Goal: Complete application form: Complete application form

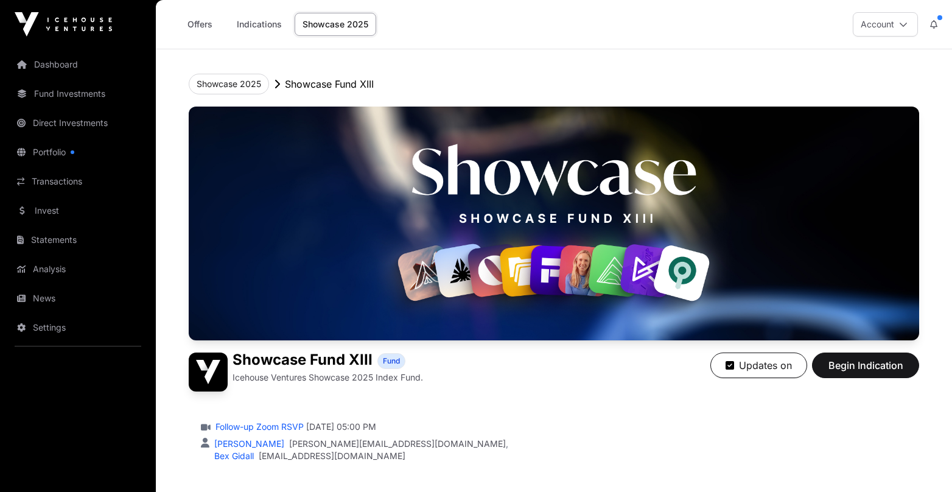
scroll to position [871, 0]
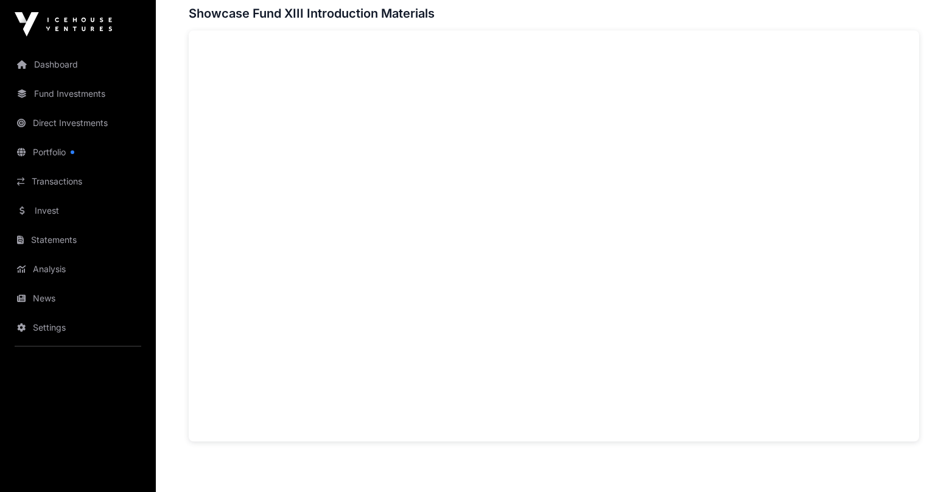
click at [58, 95] on link "Fund Investments" at bounding box center [78, 93] width 136 height 27
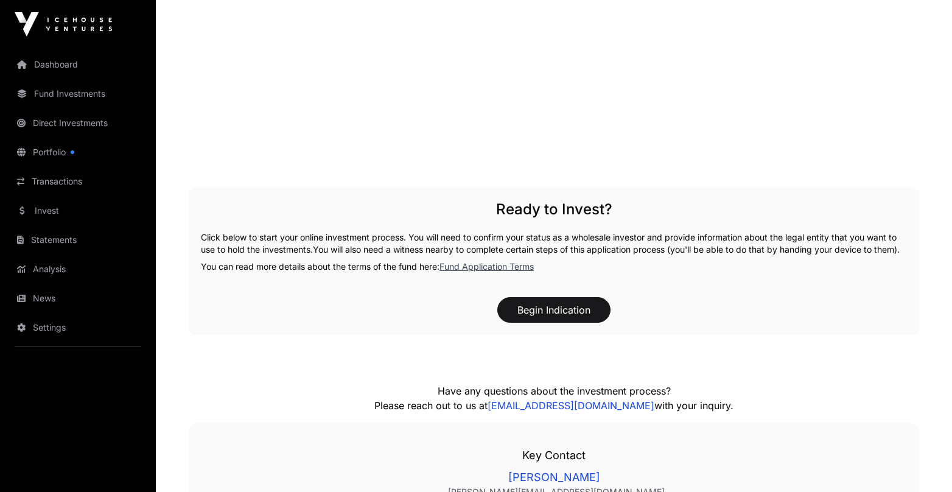
scroll to position [1663, 0]
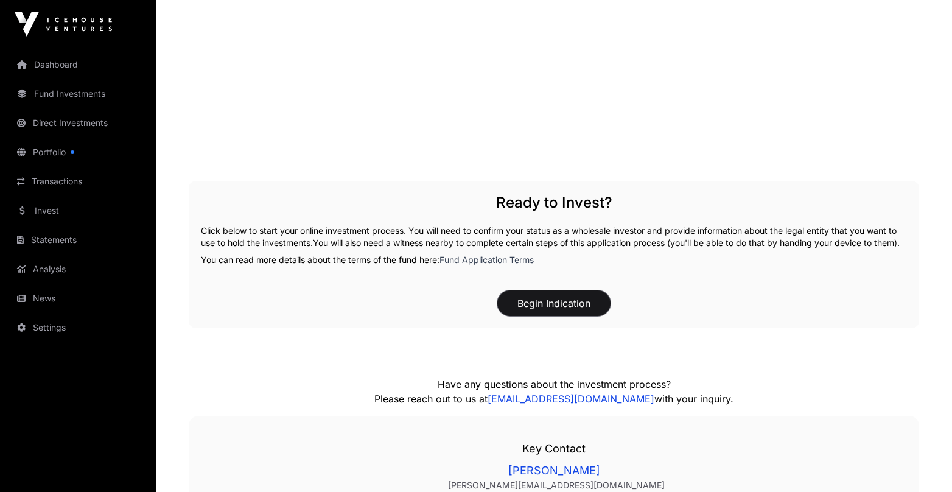
click at [520, 315] on button "Begin Indication" at bounding box center [553, 303] width 113 height 26
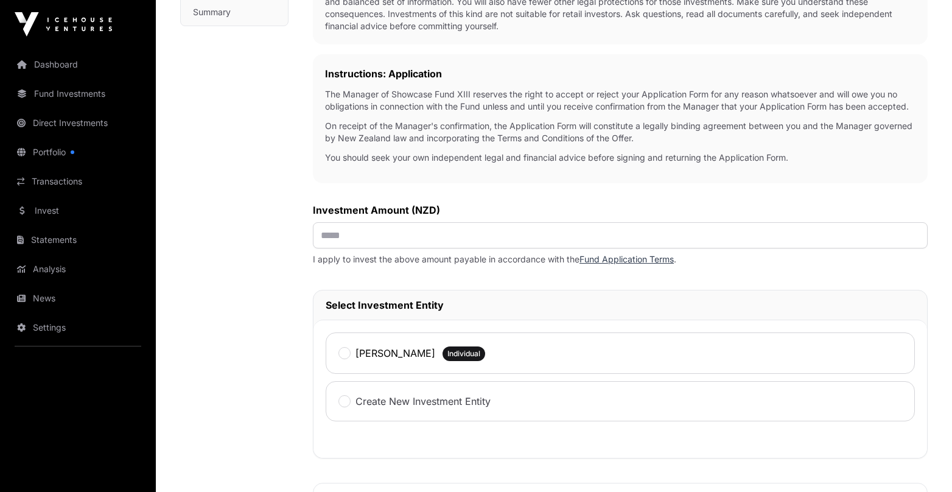
scroll to position [356, 0]
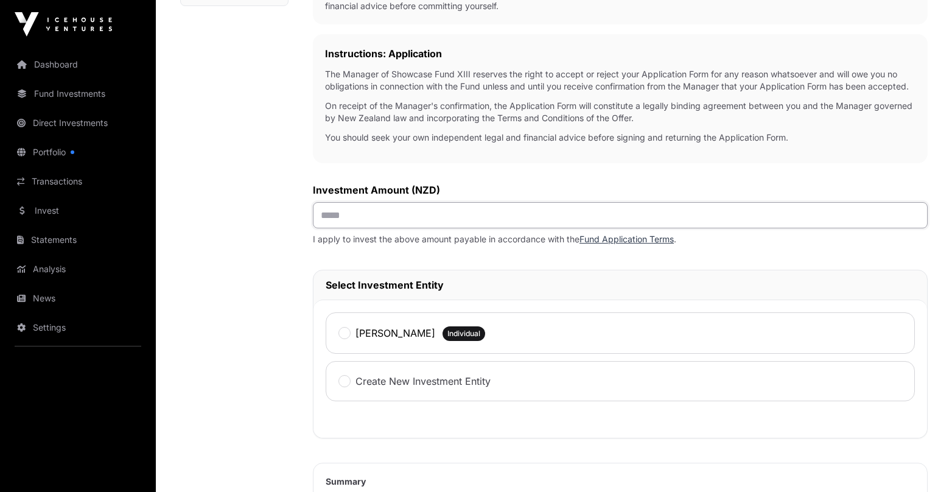
click at [369, 228] on input "text" at bounding box center [620, 215] width 614 height 26
type input "**"
type input "*******"
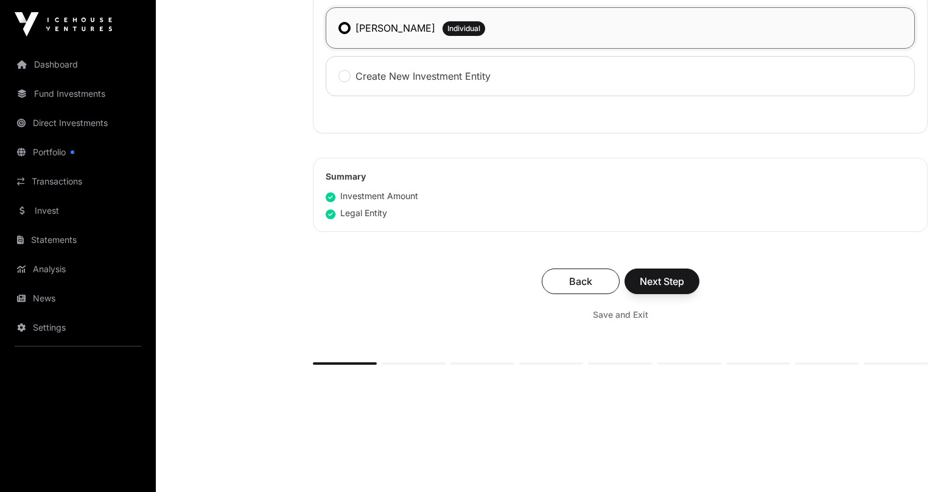
scroll to position [669, 0]
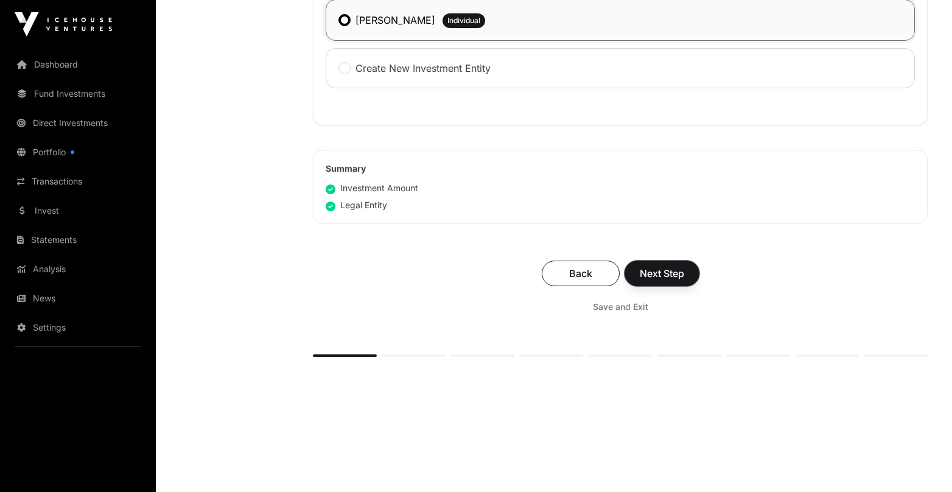
click at [681, 280] on span "Next Step" at bounding box center [661, 273] width 44 height 15
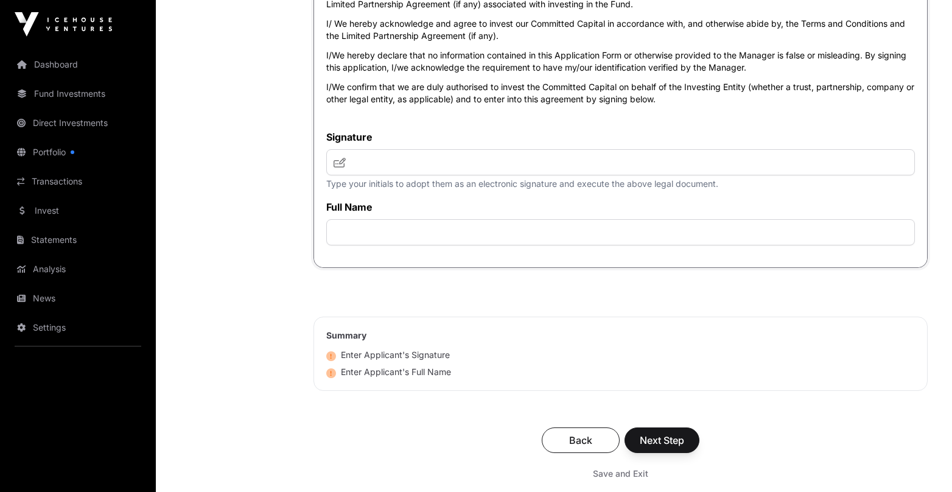
scroll to position [4677, 0]
click at [382, 175] on input "text" at bounding box center [620, 161] width 588 height 26
type input "**"
click at [388, 245] on input "text" at bounding box center [620, 231] width 588 height 26
type input "**********"
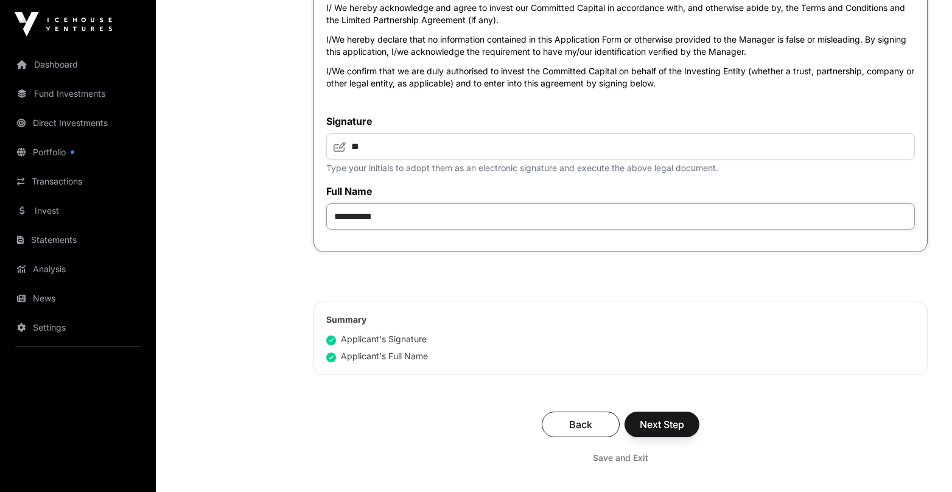
scroll to position [4708, 0]
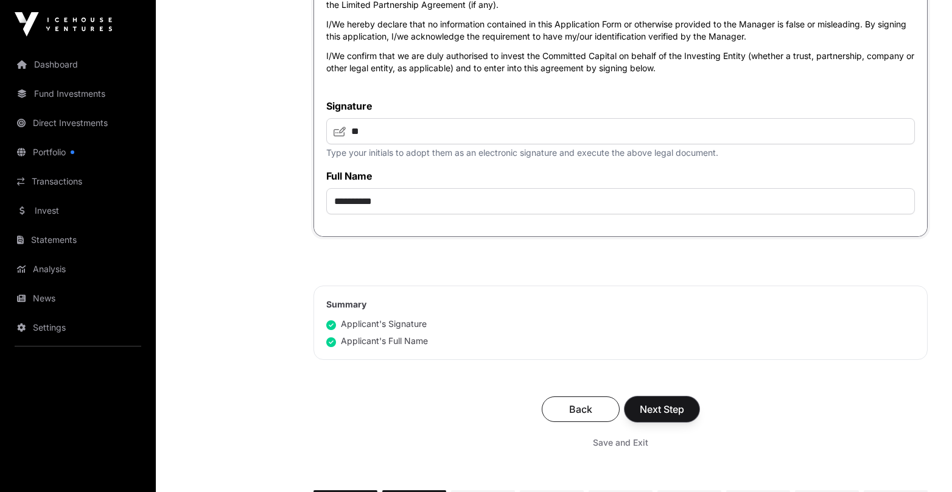
click at [660, 416] on span "Next Step" at bounding box center [661, 409] width 44 height 15
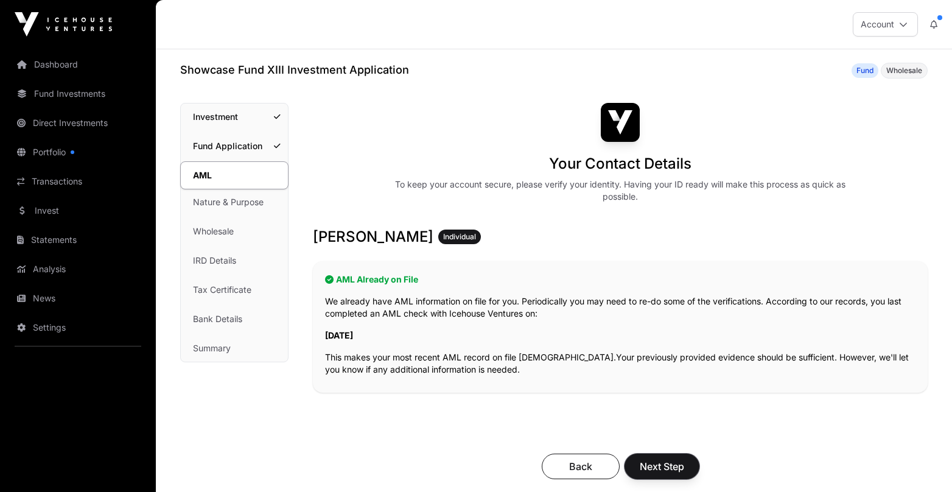
click at [669, 468] on span "Next Step" at bounding box center [661, 466] width 44 height 15
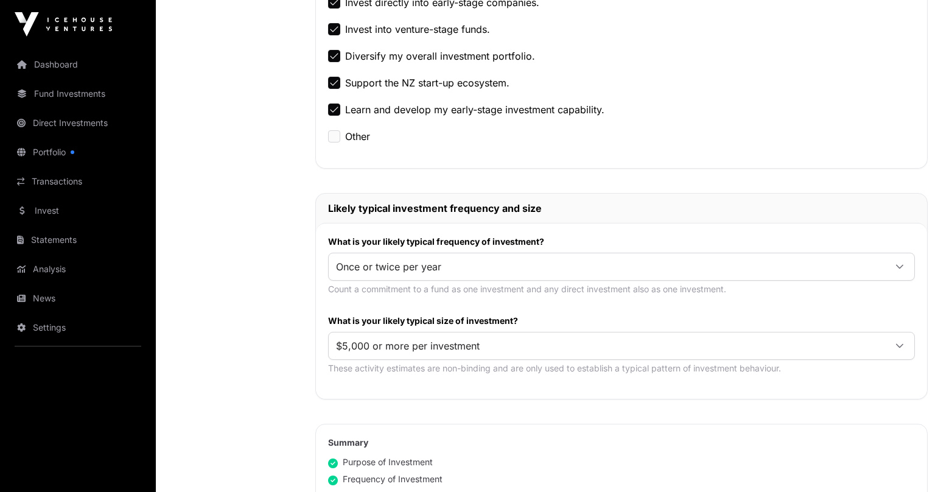
scroll to position [426, 0]
click at [750, 345] on span "$5,000 or more per investment" at bounding box center [607, 345] width 556 height 22
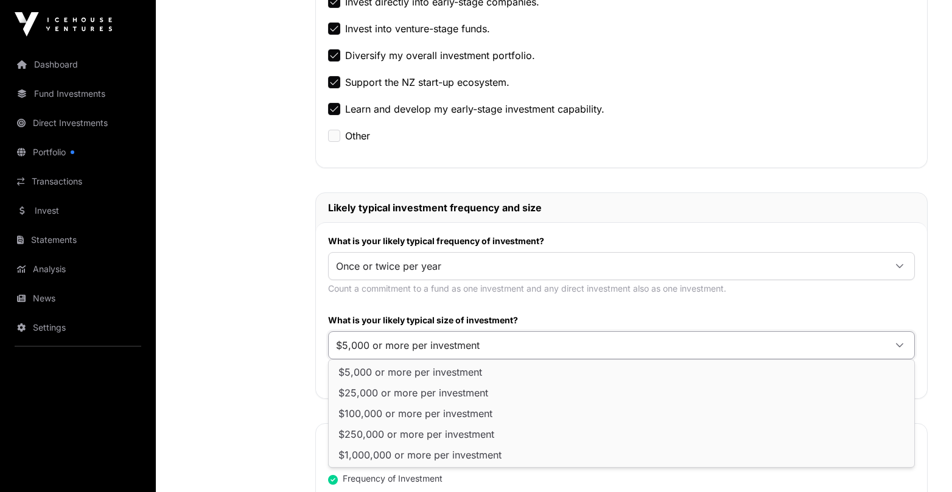
click at [268, 373] on div "Nature & Purpose Investment Fund Application AML Nature & Purpose Wholesale IRD…" at bounding box center [235, 210] width 111 height 1067
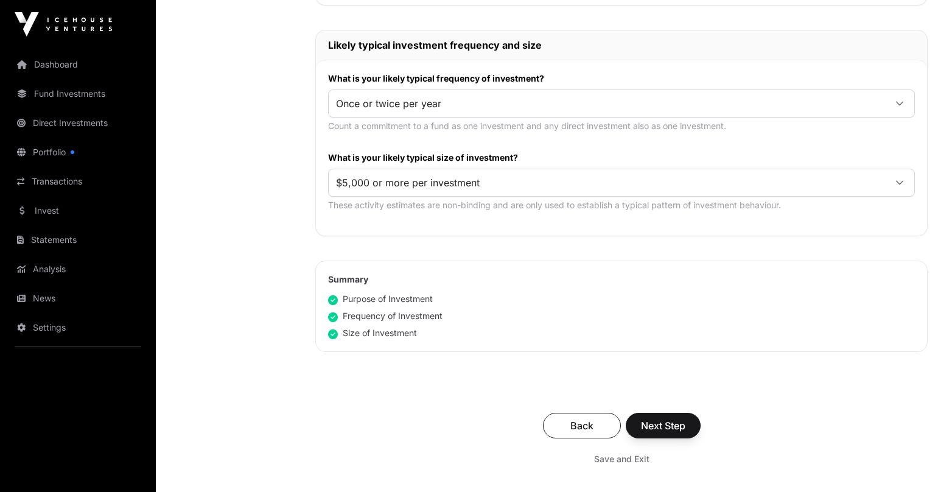
scroll to position [591, 0]
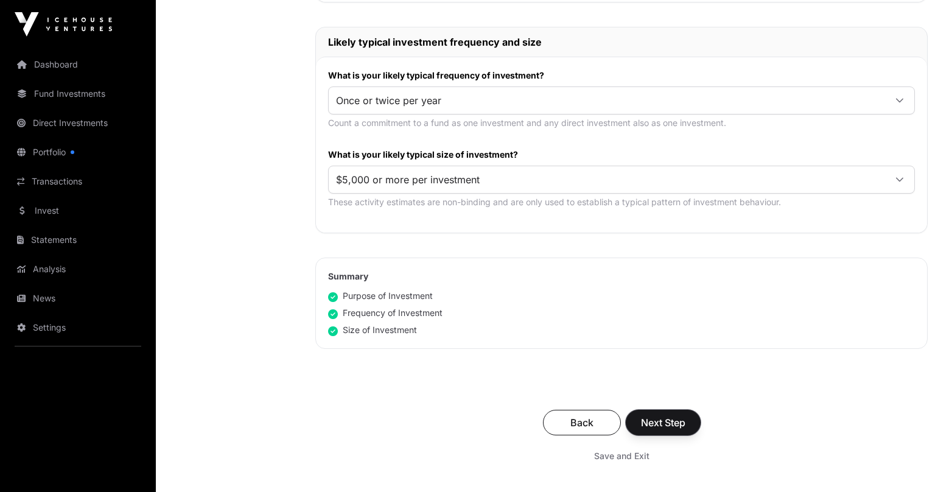
click at [685, 419] on span "Next Step" at bounding box center [663, 422] width 44 height 15
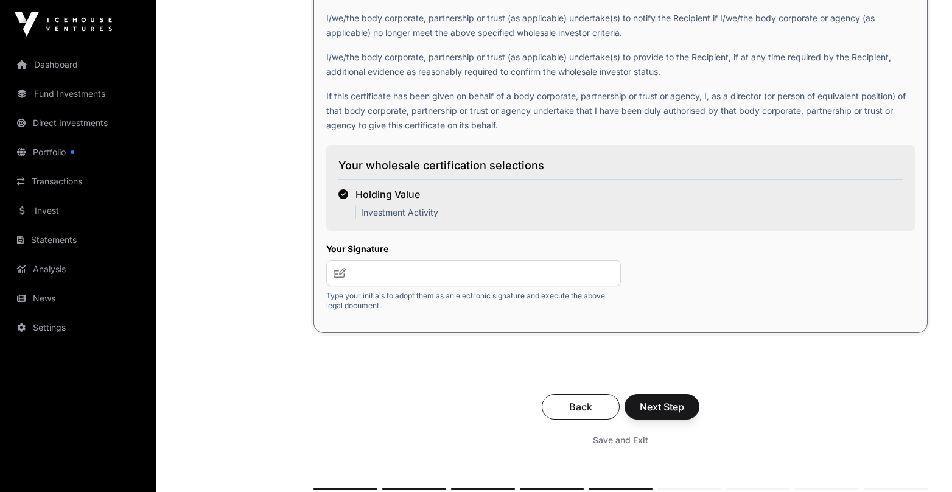
scroll to position [2106, 0]
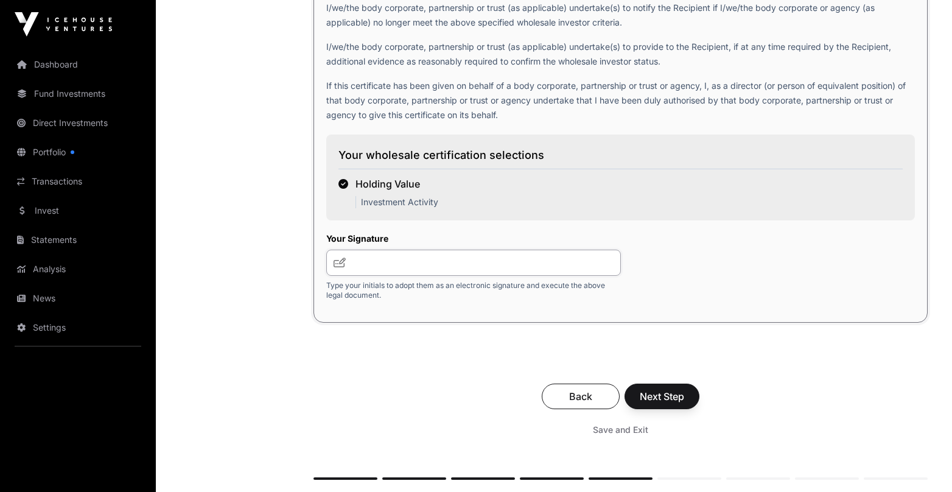
click at [380, 265] on input "text" at bounding box center [473, 262] width 294 height 26
type input "**"
click at [667, 400] on span "Next Step" at bounding box center [661, 396] width 44 height 15
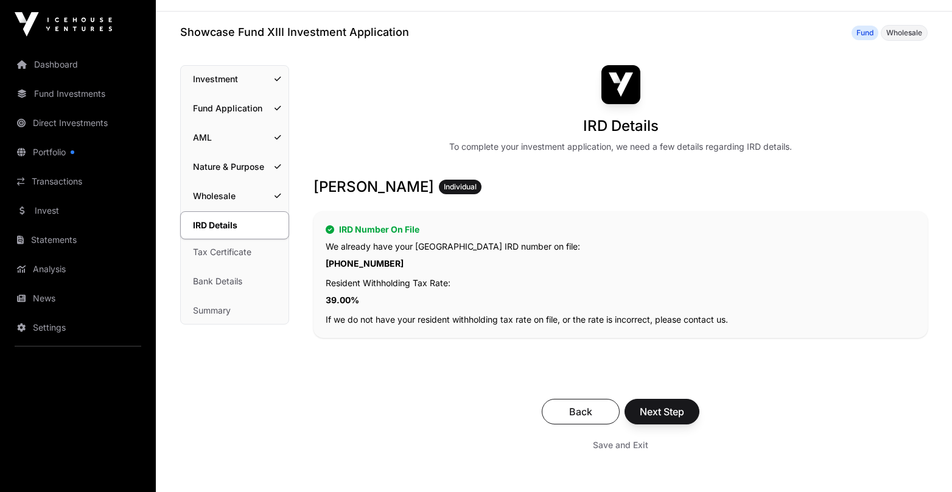
scroll to position [41, 0]
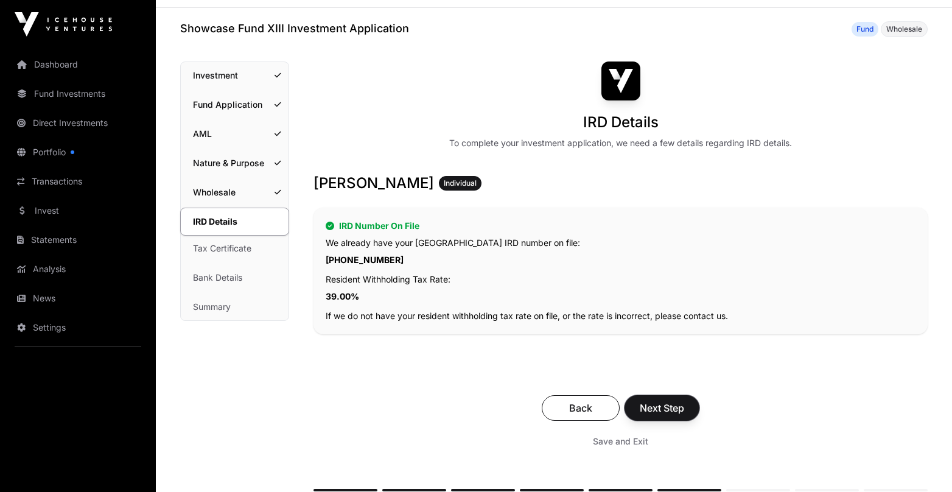
click at [662, 410] on span "Next Step" at bounding box center [661, 407] width 44 height 15
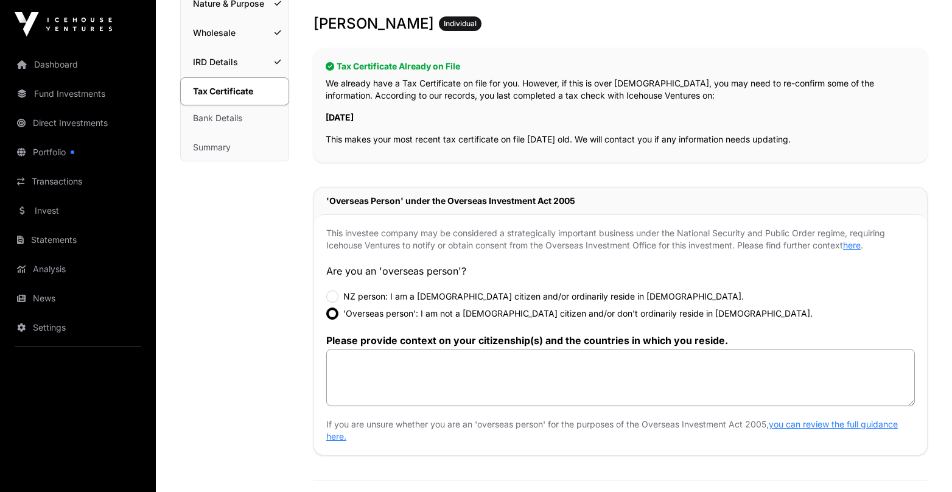
scroll to position [201, 0]
click at [369, 364] on textarea at bounding box center [620, 376] width 588 height 57
click at [858, 424] on link "you can review the full guidance here." at bounding box center [611, 429] width 571 height 23
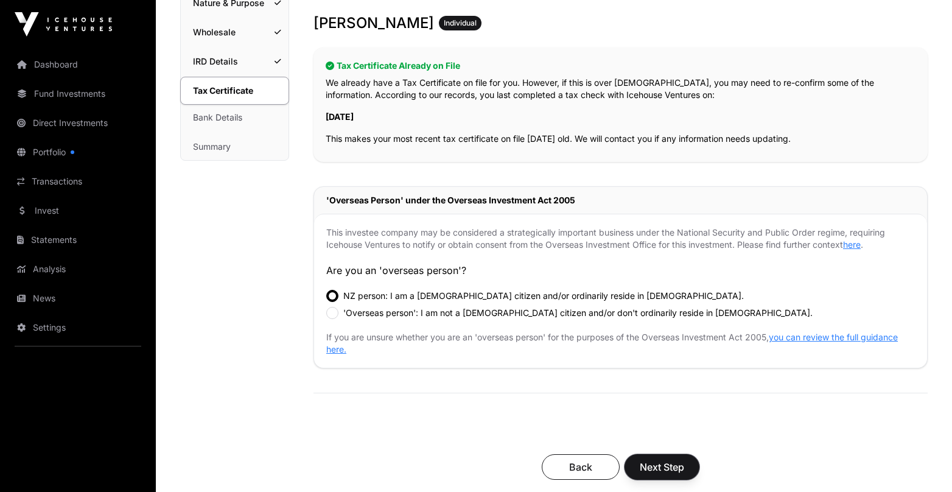
click at [669, 464] on span "Next Step" at bounding box center [661, 466] width 44 height 15
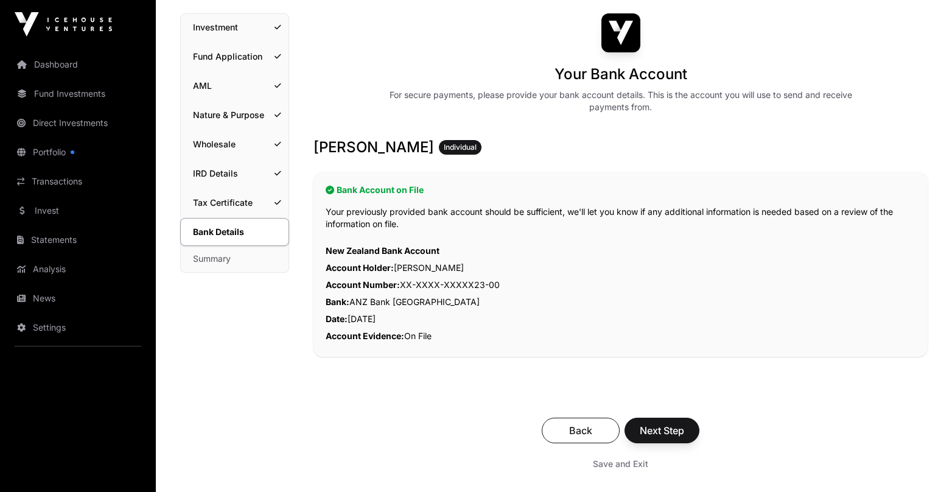
scroll to position [86, 0]
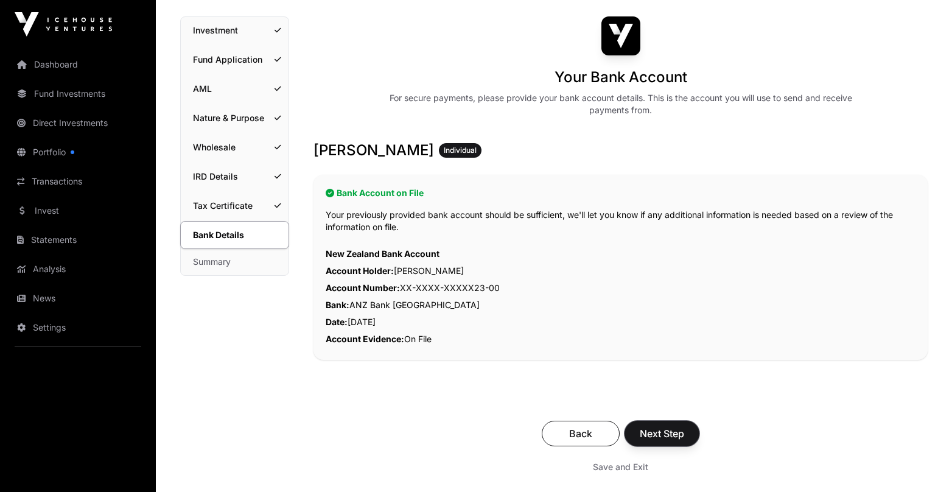
click at [665, 430] on span "Next Step" at bounding box center [661, 433] width 44 height 15
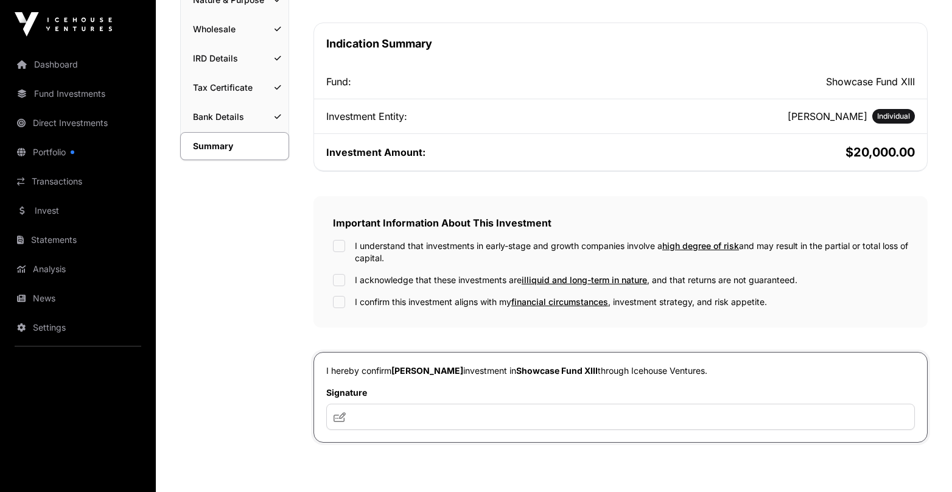
scroll to position [207, 0]
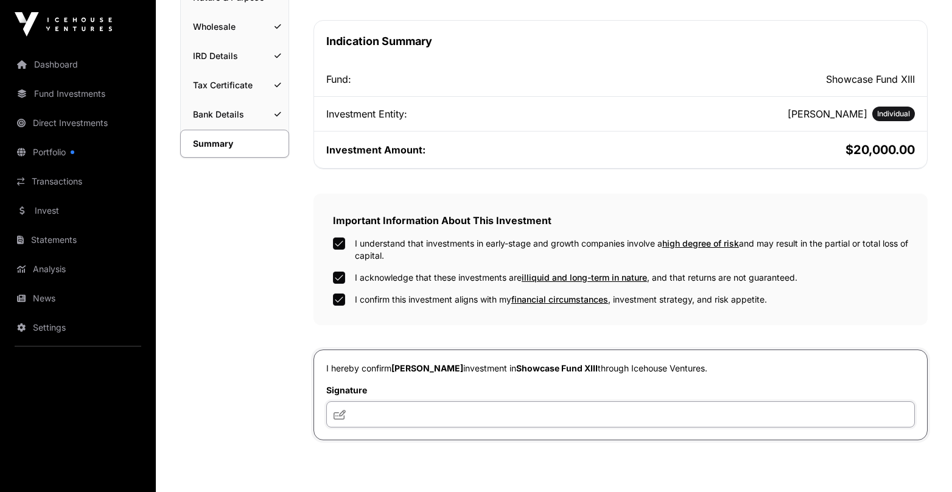
click at [377, 408] on input "text" at bounding box center [620, 414] width 588 height 26
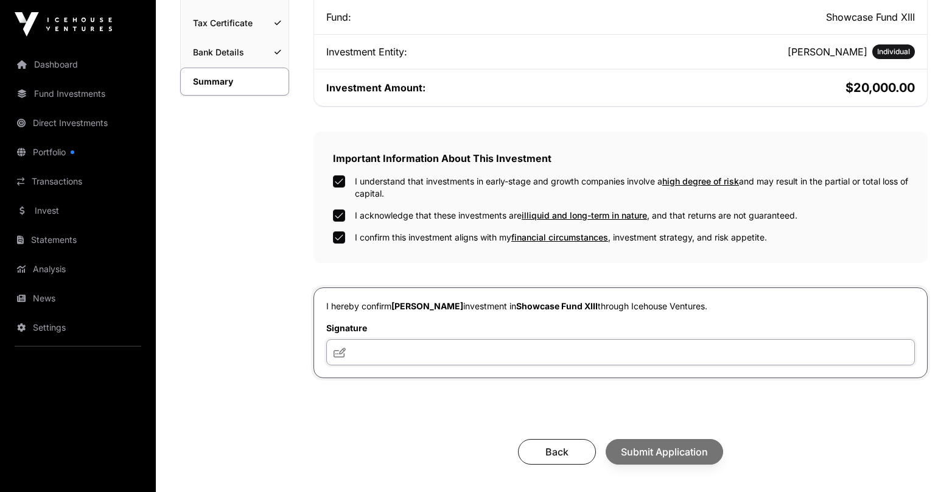
scroll to position [270, 0]
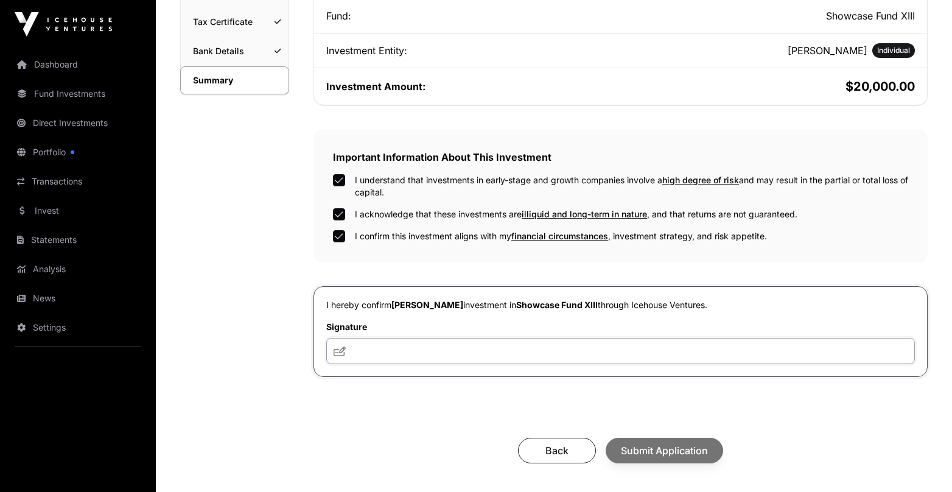
click at [365, 357] on input "text" at bounding box center [620, 351] width 588 height 26
click at [369, 350] on input "text" at bounding box center [620, 351] width 588 height 26
type input "**"
click at [664, 449] on span "Submit Application" at bounding box center [664, 450] width 87 height 15
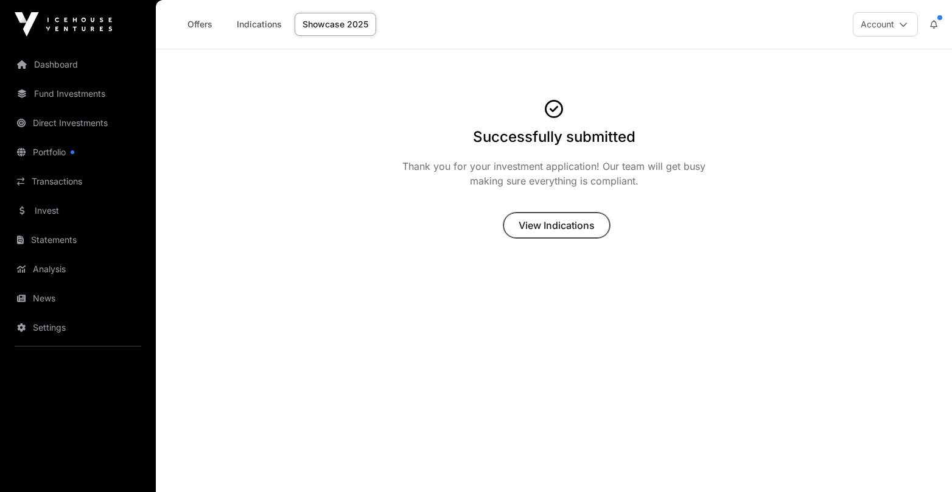
click at [574, 229] on span "View Indications" at bounding box center [556, 225] width 76 height 15
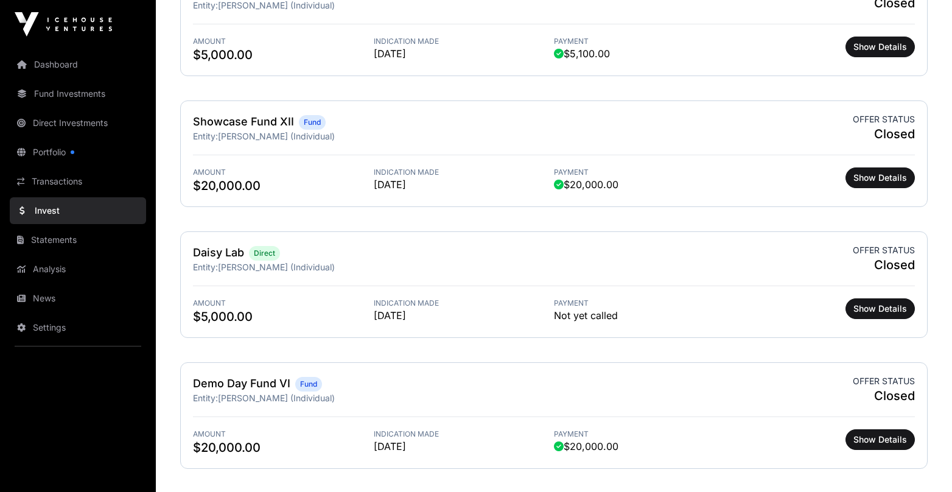
scroll to position [813, 0]
